Goal: Task Accomplishment & Management: Manage account settings

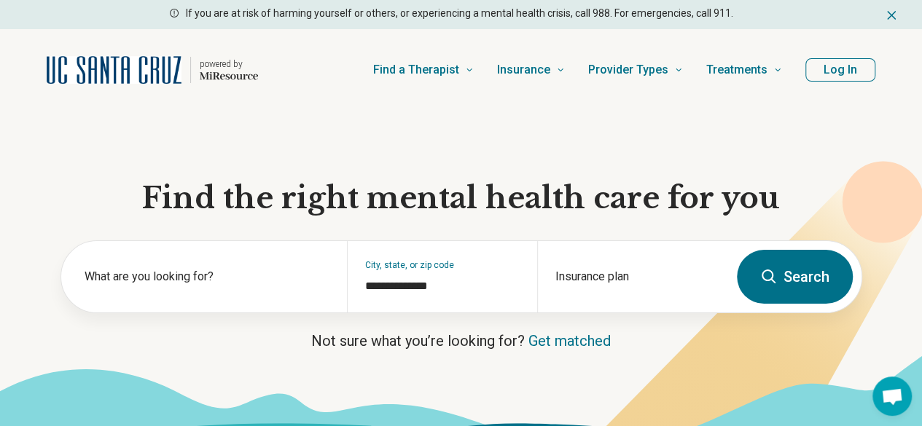
click at [826, 75] on button "Log In" at bounding box center [841, 69] width 70 height 23
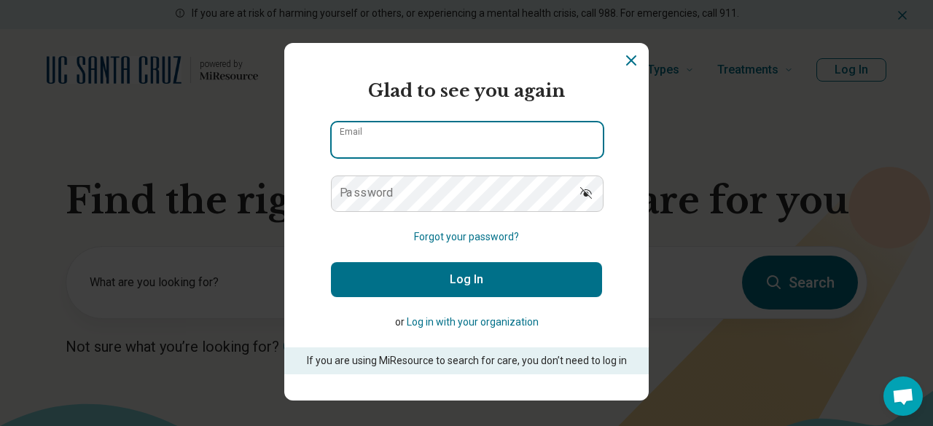
click at [449, 136] on input "Email" at bounding box center [467, 139] width 271 height 35
type input "**********"
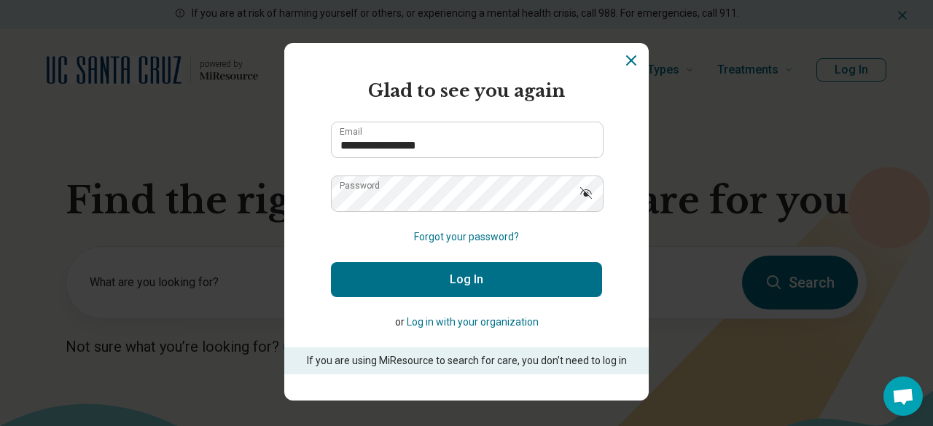
click at [385, 284] on button "Log In" at bounding box center [466, 279] width 271 height 35
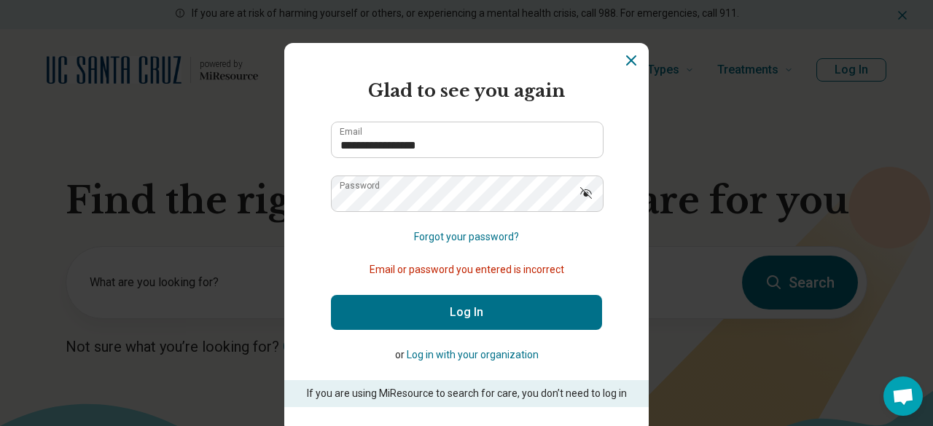
click at [494, 358] on button "Log in with your organization" at bounding box center [473, 355] width 132 height 15
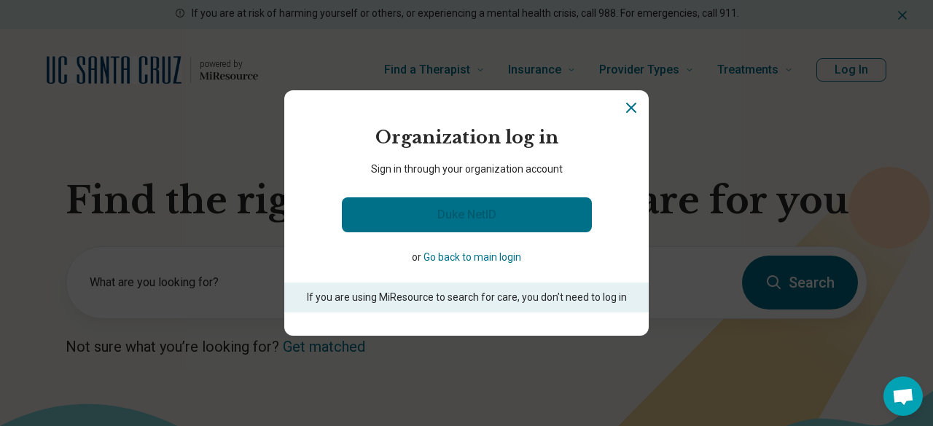
click at [511, 222] on link "Duke NetID" at bounding box center [467, 215] width 250 height 35
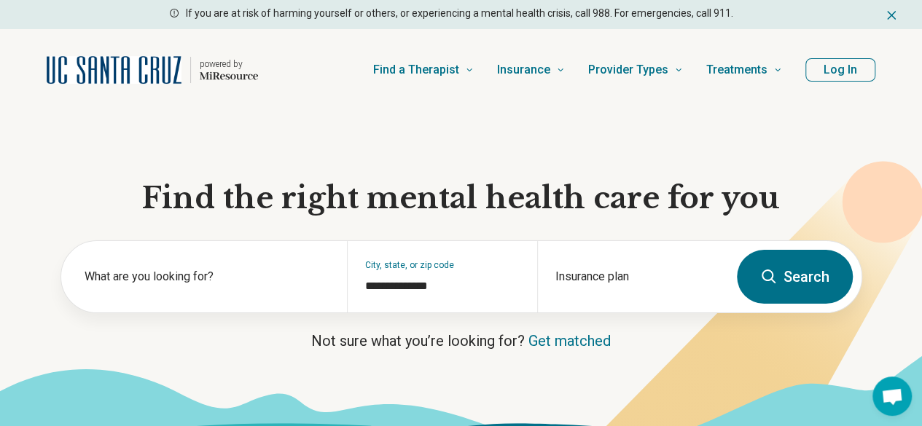
click at [841, 66] on button "Log In" at bounding box center [841, 69] width 70 height 23
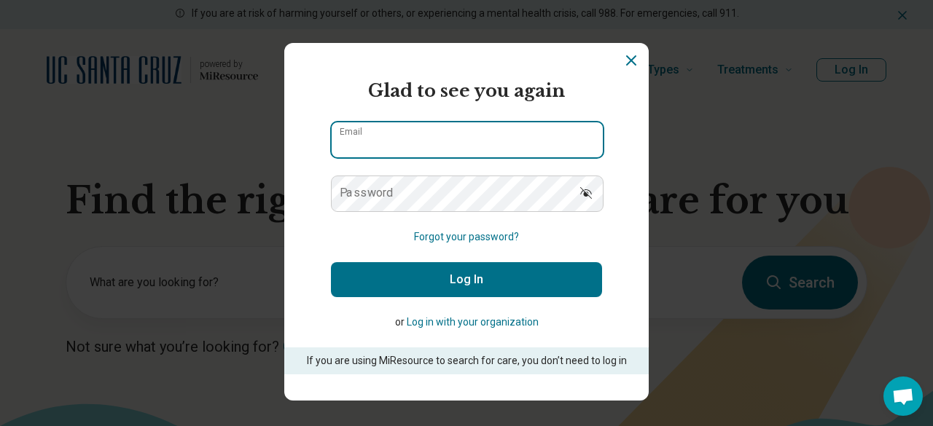
click at [429, 136] on input "Email" at bounding box center [467, 139] width 271 height 35
type input "**********"
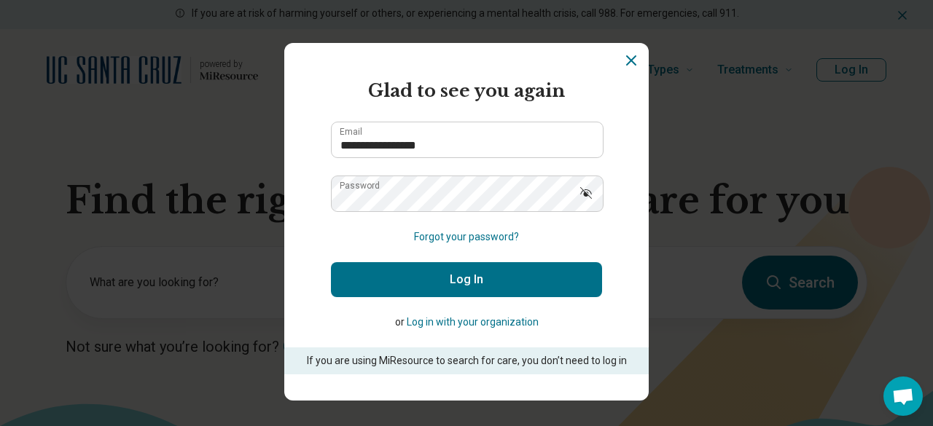
click at [420, 268] on button "Log In" at bounding box center [466, 279] width 271 height 35
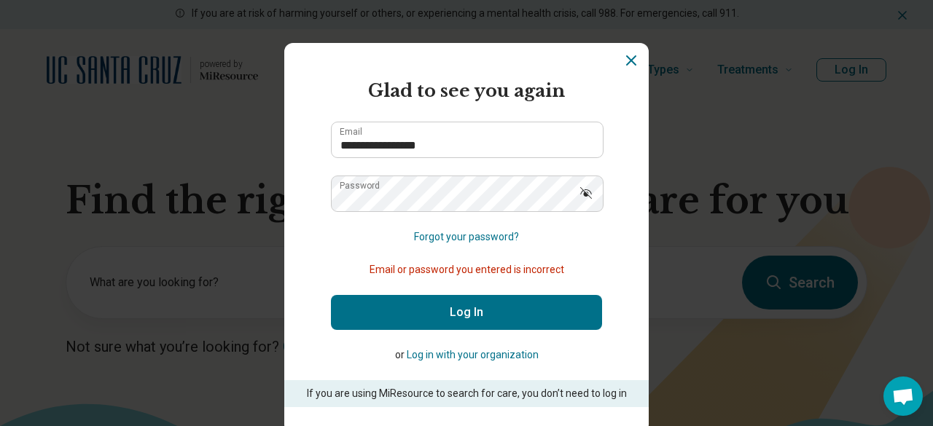
click at [624, 56] on icon "Dismiss" at bounding box center [631, 60] width 17 height 17
